Goal: Information Seeking & Learning: Learn about a topic

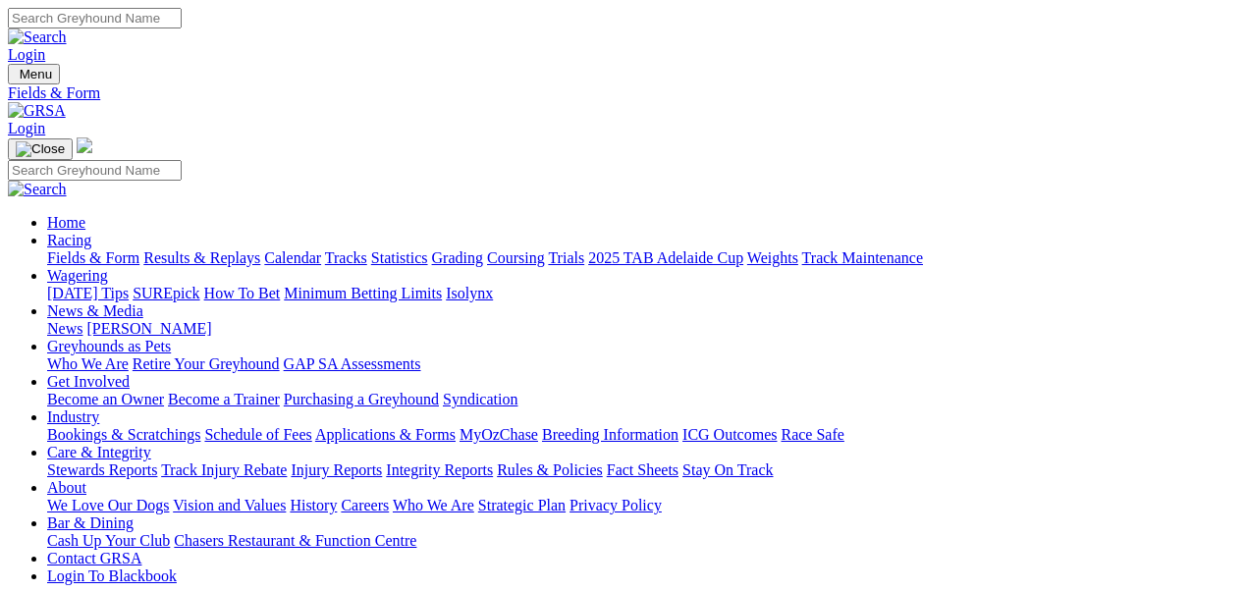
select select "WA"
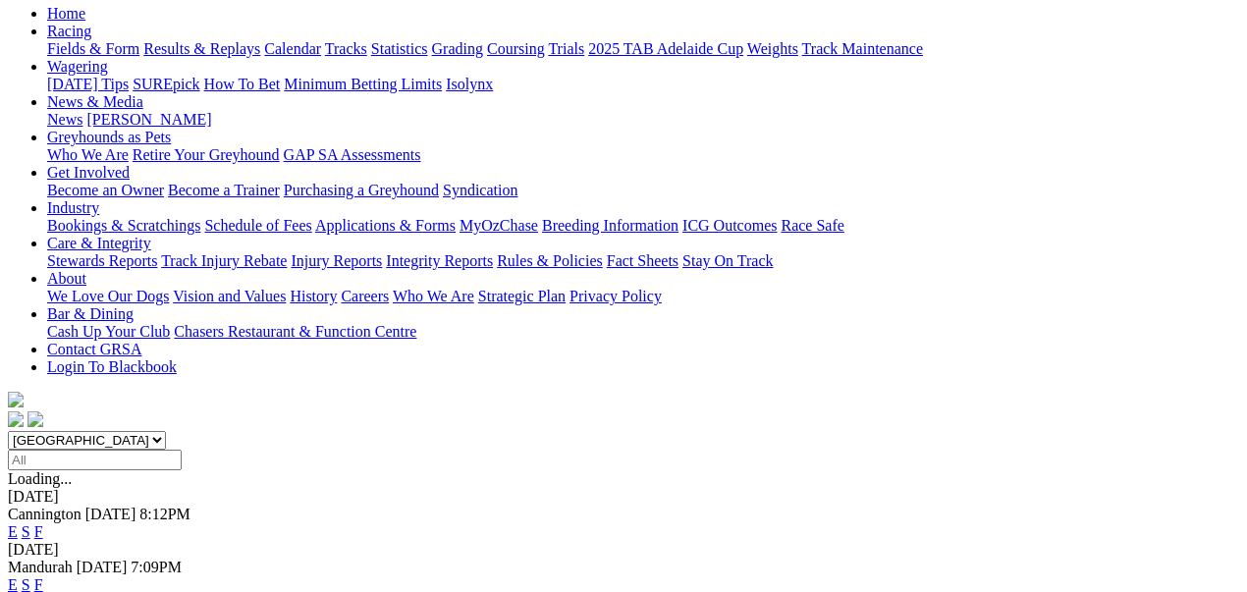
scroll to position [261, 0]
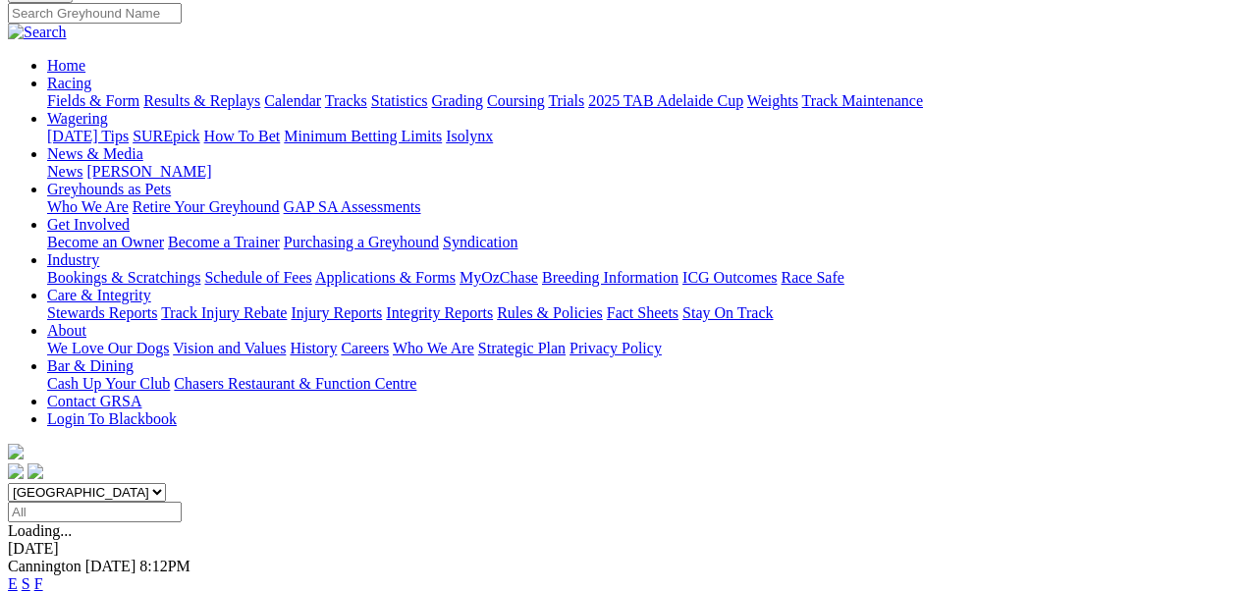
scroll to position [196, 0]
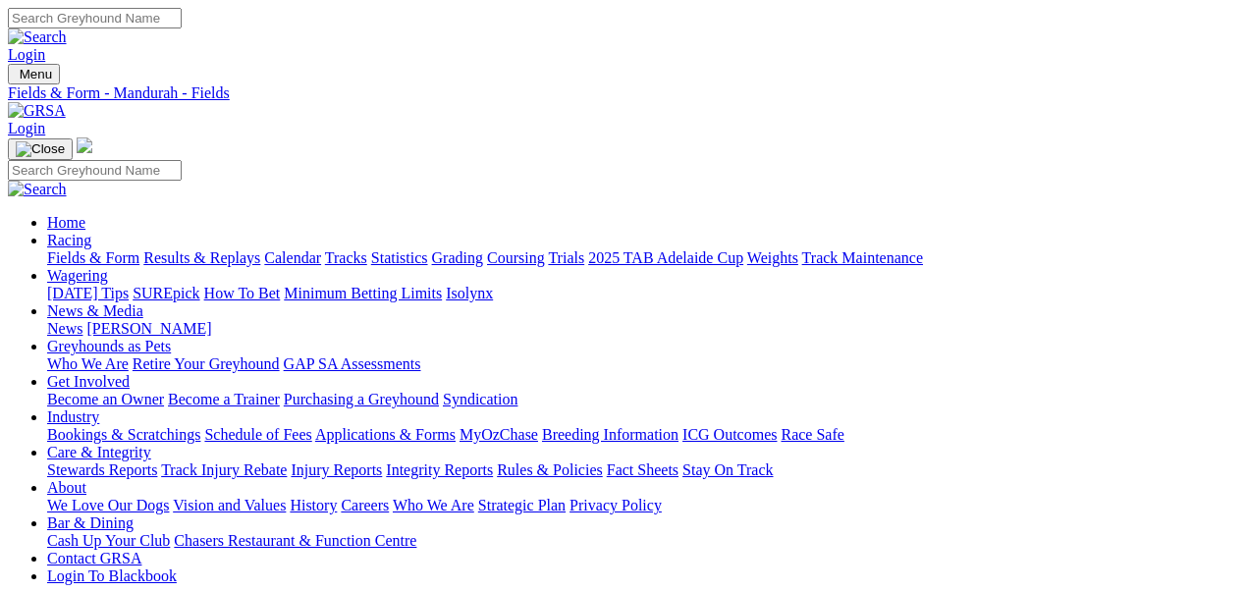
type input "[DATE]"
